Goal: Book appointment/travel/reservation

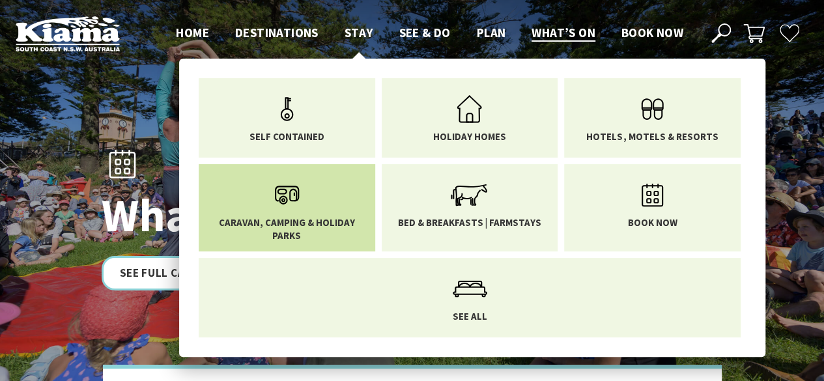
click at [271, 211] on icon "Main Menu" at bounding box center [287, 195] width 42 height 42
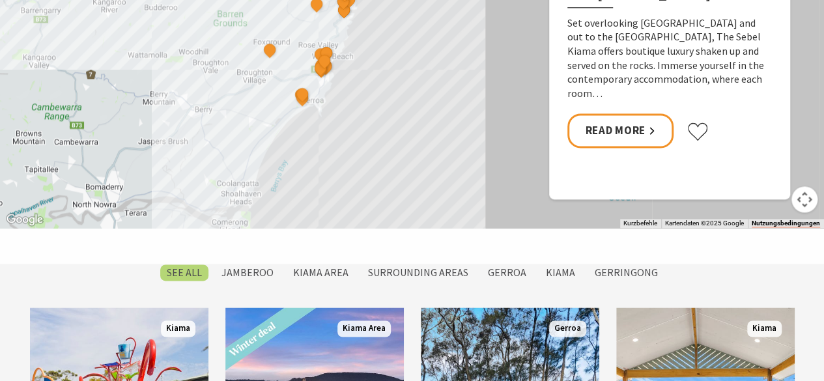
scroll to position [586, 0]
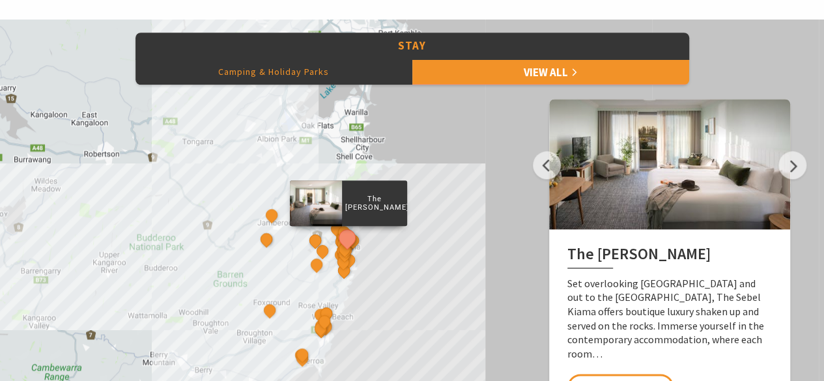
click at [243, 75] on button "Camping & Holiday Parks" at bounding box center [274, 72] width 277 height 26
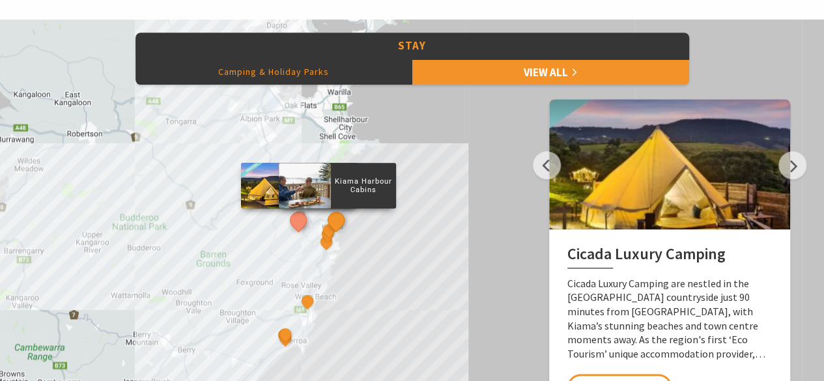
click at [334, 216] on button "See detail about Kiama Harbour Cabins" at bounding box center [336, 220] width 24 height 24
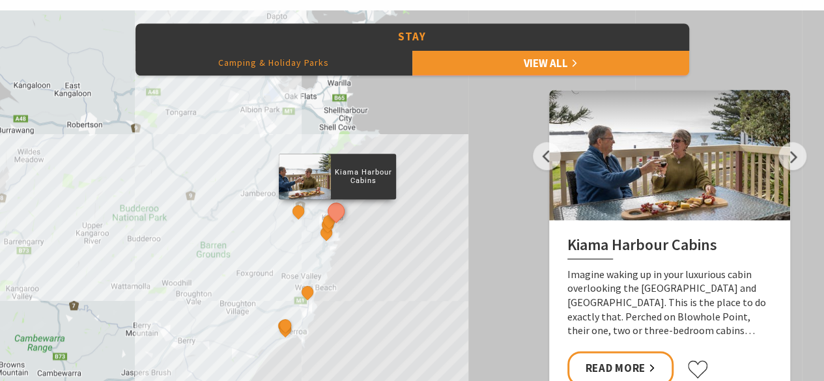
scroll to position [717, 0]
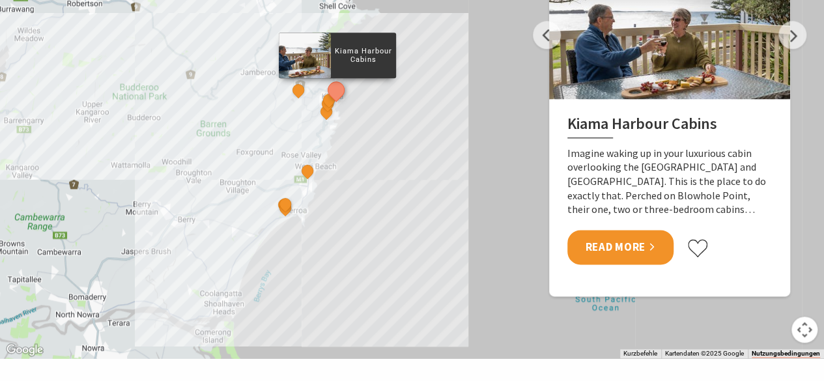
click at [628, 246] on link "Read More" at bounding box center [621, 247] width 106 height 35
